Goal: Navigation & Orientation: Understand site structure

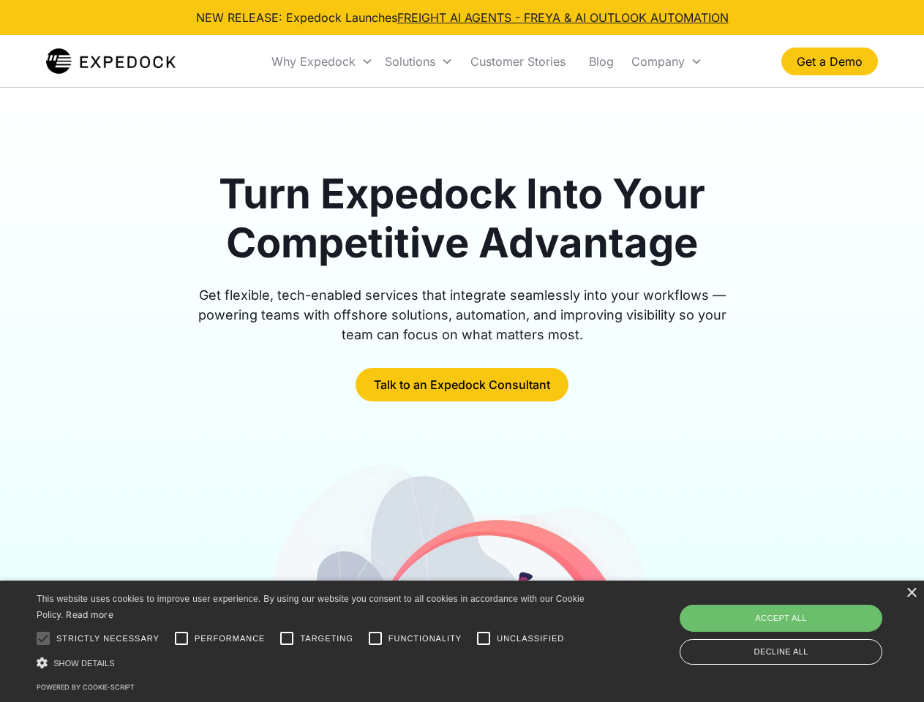
click at [323, 61] on div "Why Expedock" at bounding box center [313, 61] width 84 height 15
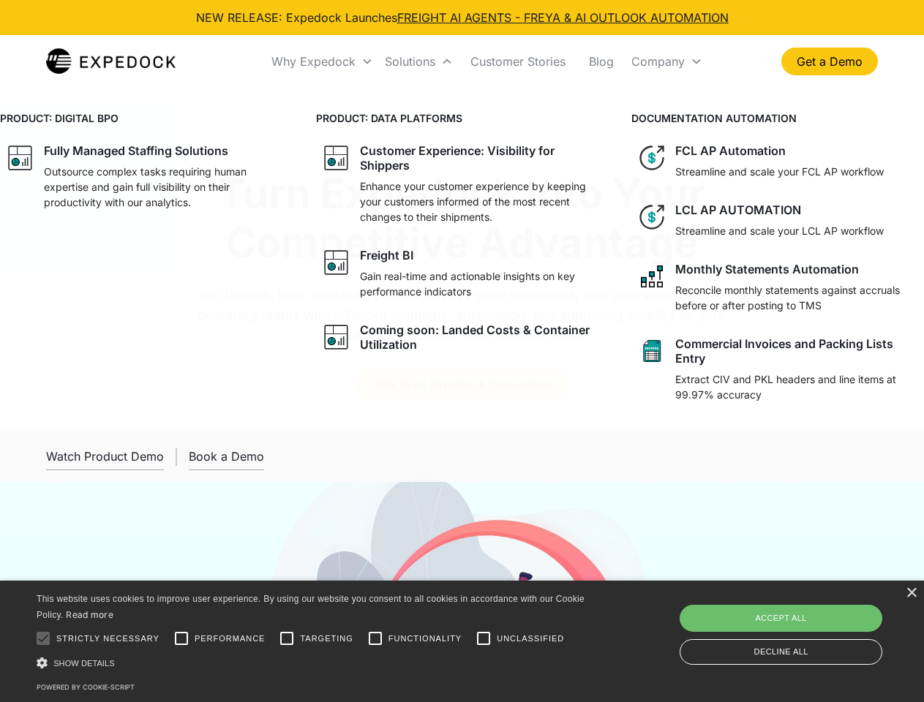
click at [418, 61] on div "Solutions" at bounding box center [410, 61] width 50 height 15
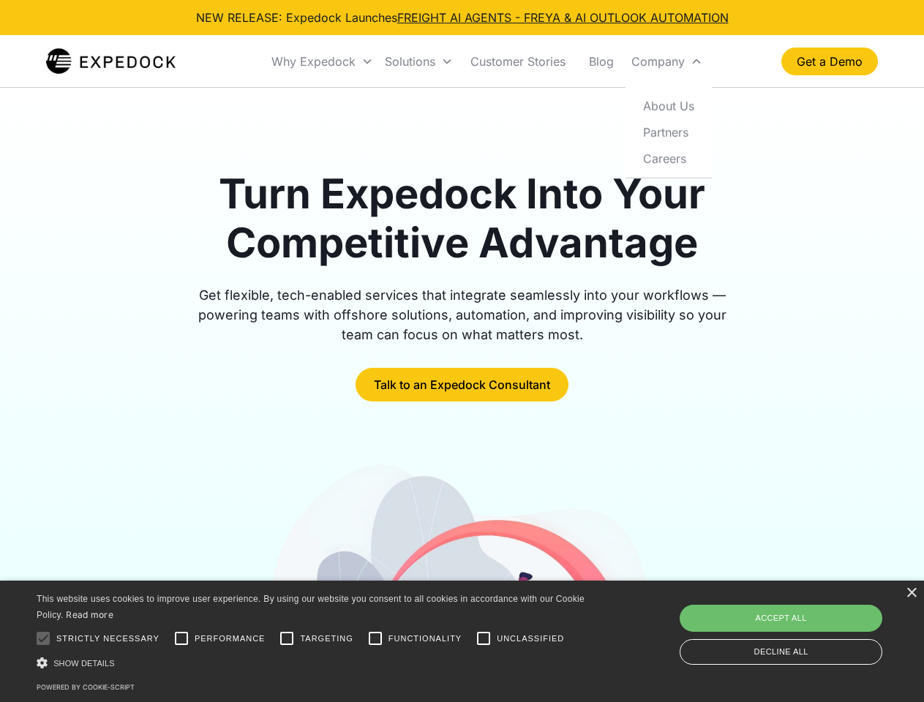
click at [666, 61] on div "Company" at bounding box center [657, 61] width 53 height 15
click at [43, 639] on div at bounding box center [43, 638] width 29 height 29
click at [181, 639] on input "Performance" at bounding box center [181, 638] width 29 height 29
checkbox input "true"
click at [287, 639] on input "Targeting" at bounding box center [286, 638] width 29 height 29
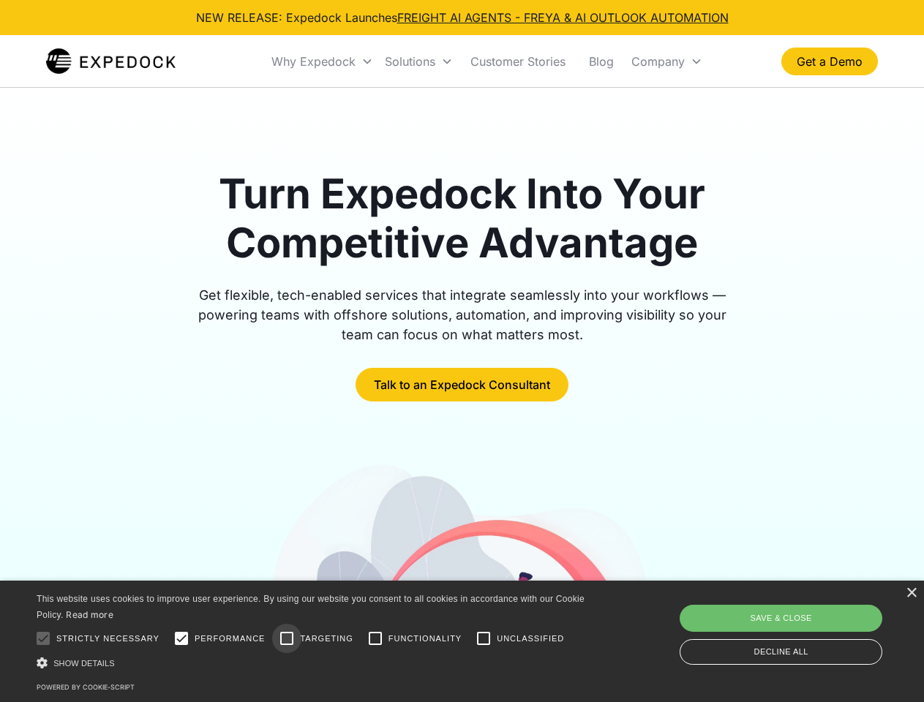
checkbox input "true"
click at [375, 639] on input "Functionality" at bounding box center [375, 638] width 29 height 29
checkbox input "true"
click at [484, 639] on input "Unclassified" at bounding box center [483, 638] width 29 height 29
checkbox input "true"
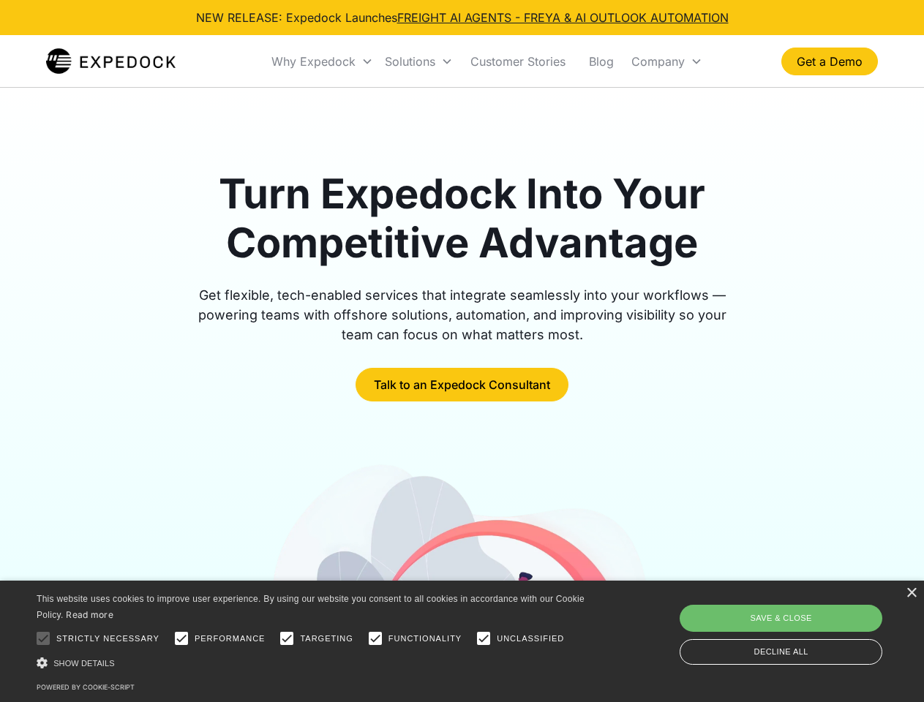
click at [313, 663] on div "Show details Hide details" at bounding box center [313, 662] width 553 height 15
